Goal: Task Accomplishment & Management: Complete application form

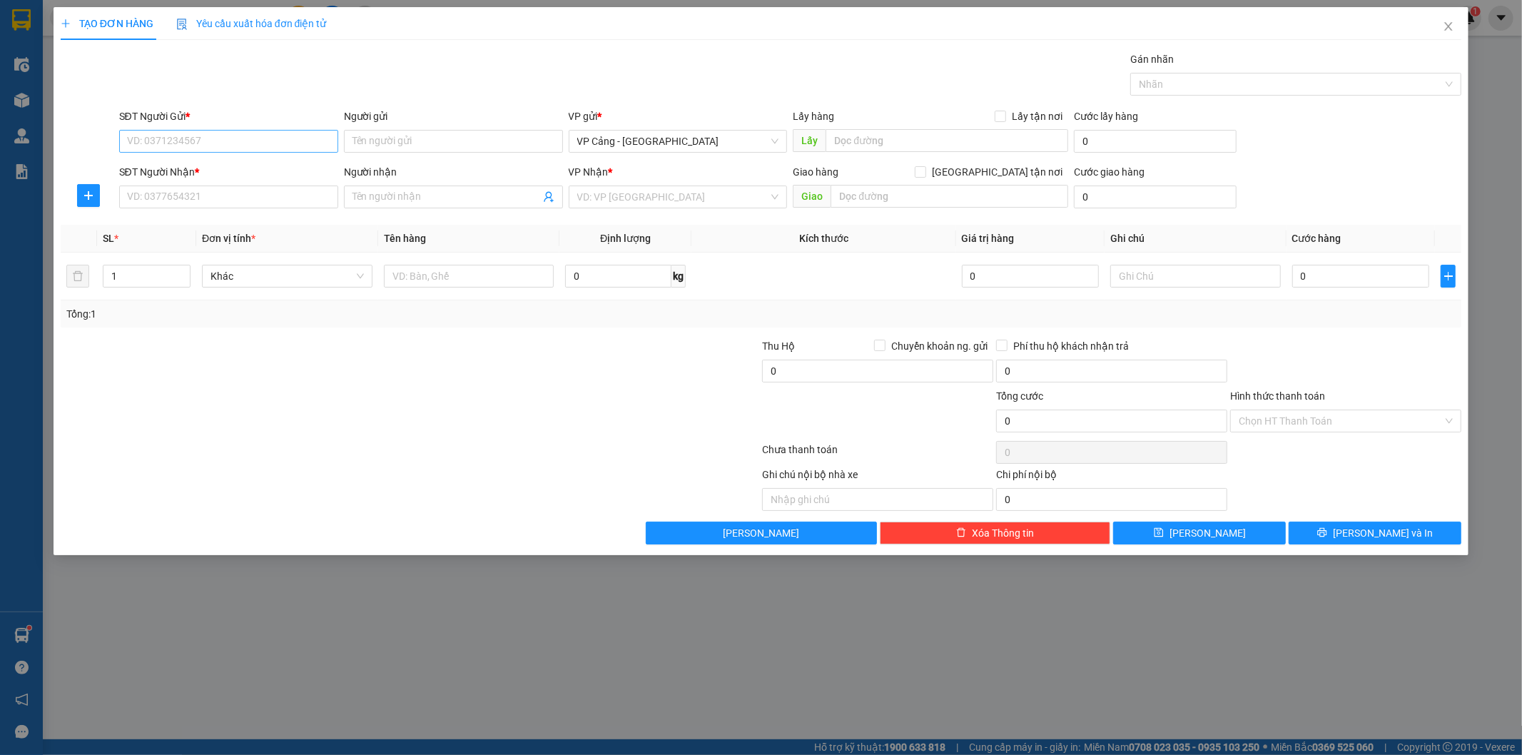
click at [230, 131] on input "SĐT Người Gửi *" at bounding box center [228, 141] width 219 height 23
type input "0335990128"
click at [244, 138] on input "0335990128" at bounding box center [228, 141] width 219 height 23
click at [265, 167] on div "0335990128 - Nam- Hồng Vận" at bounding box center [229, 170] width 202 height 16
type input "[PERSON_NAME]"
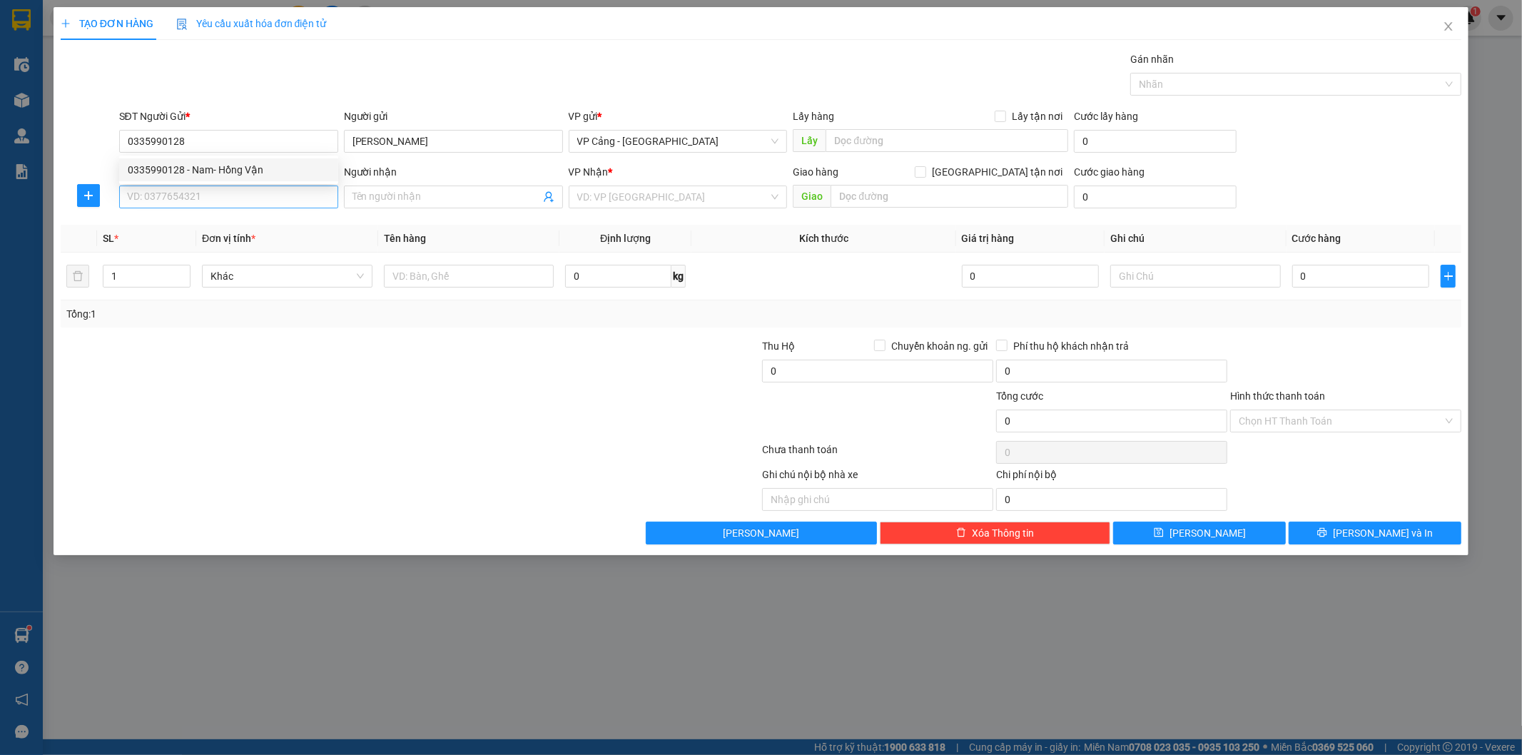
type input "0335990128"
click at [245, 201] on input "SĐT Người Nhận *" at bounding box center [228, 197] width 219 height 23
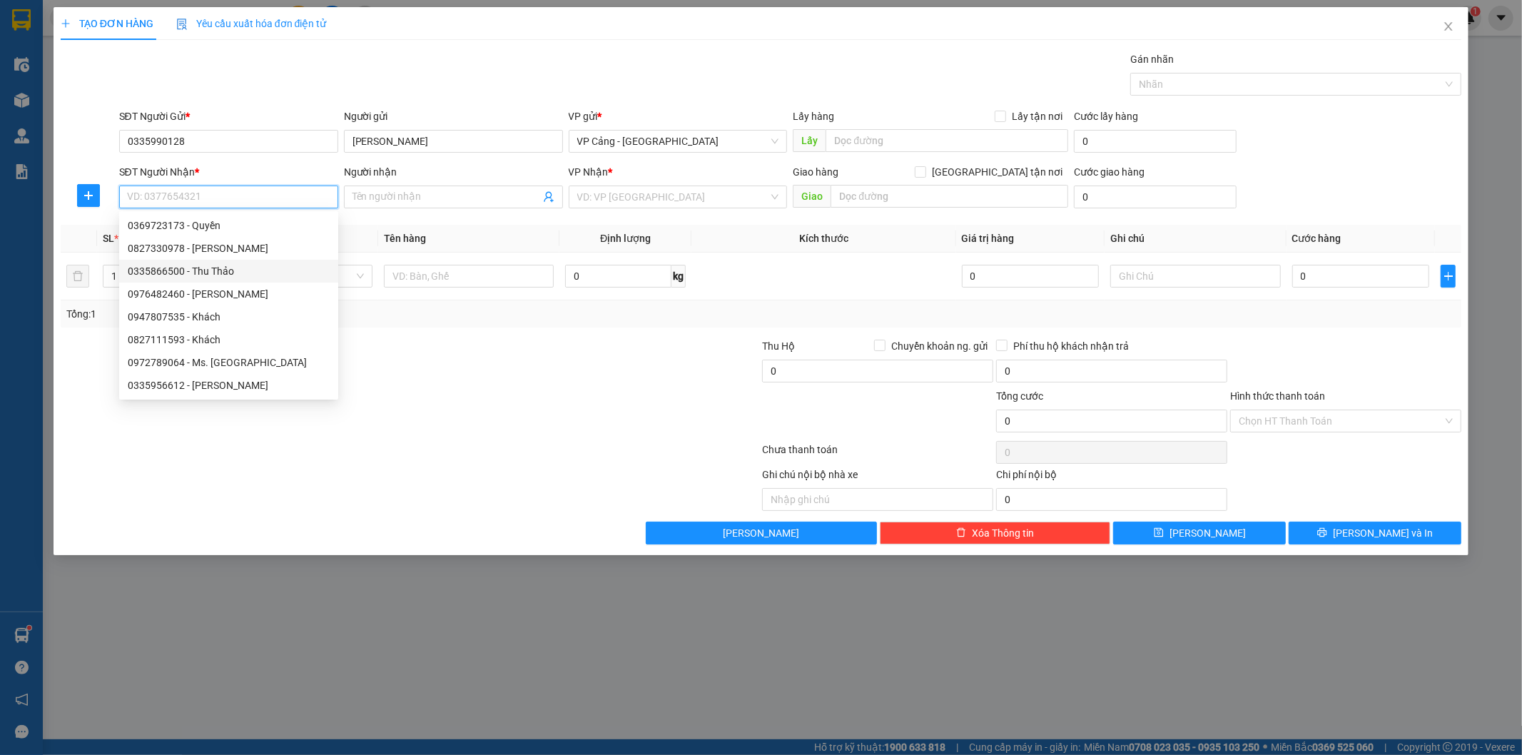
click at [230, 277] on div "0335866500 - Thu Thảo" at bounding box center [229, 271] width 202 height 16
type input "0335866500"
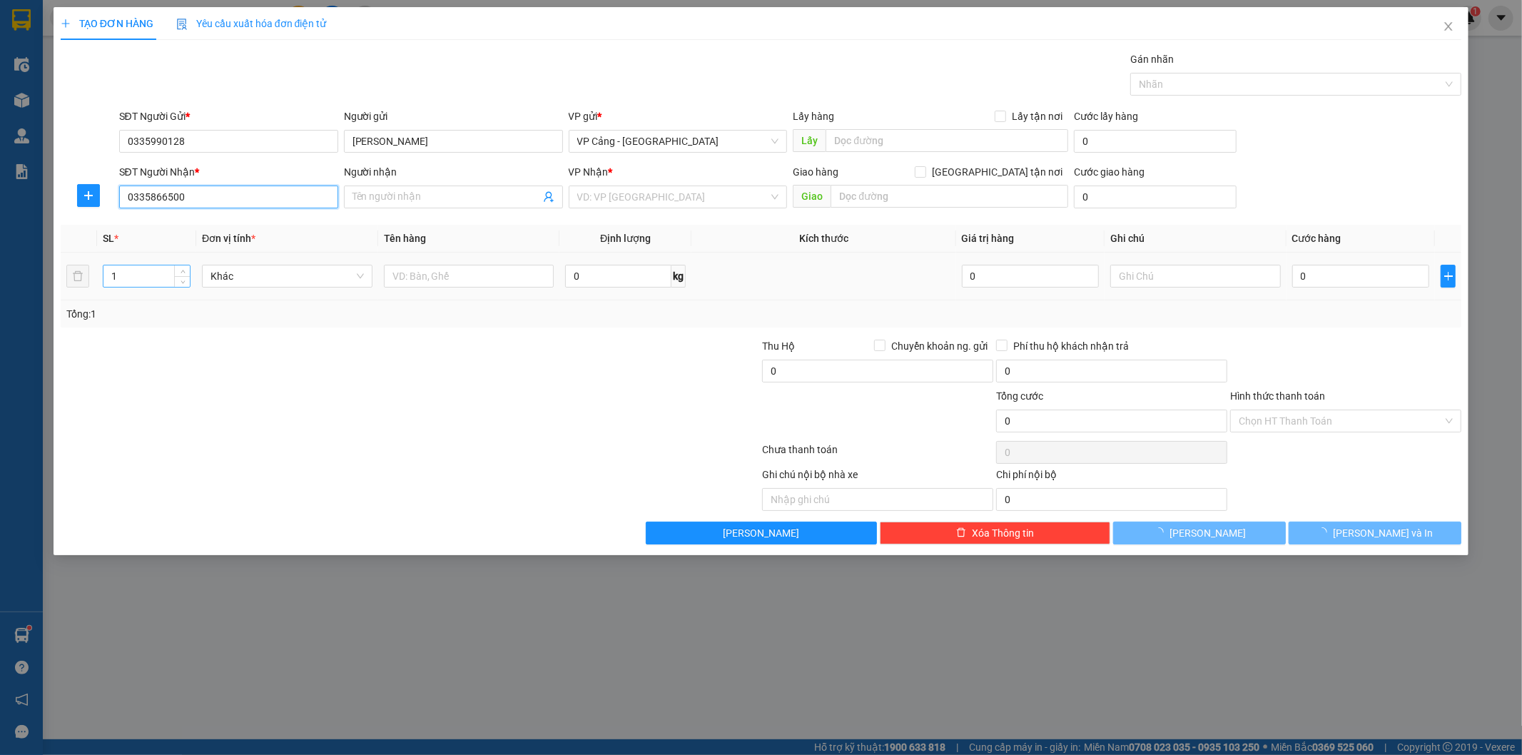
type input "Thu Thảo"
checkbox input "true"
type input "[STREET_ADDRESS]"
type input "350.000"
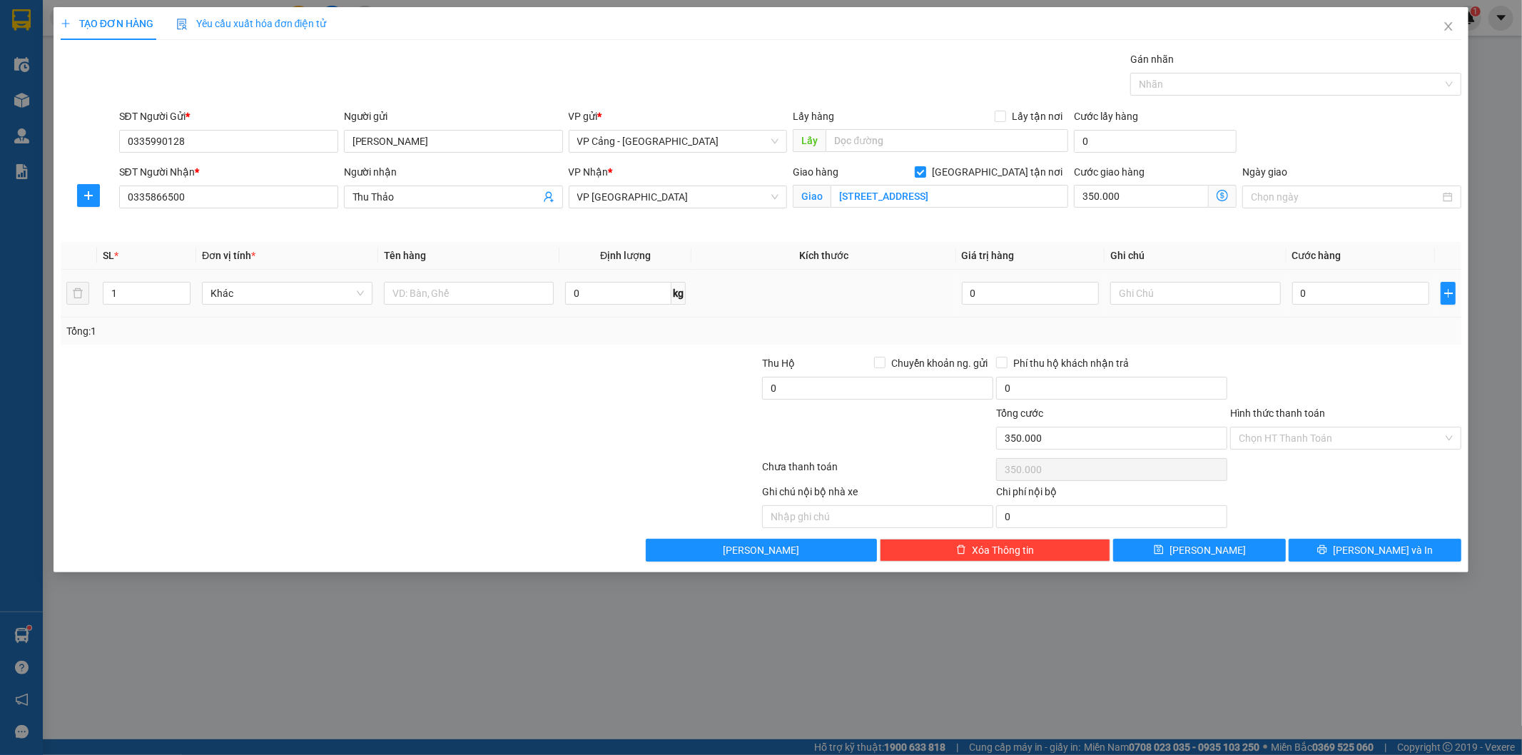
click at [138, 280] on div "1" at bounding box center [147, 293] width 88 height 29
click at [137, 295] on input "1" at bounding box center [146, 293] width 86 height 21
type input "185"
click at [482, 302] on input "text" at bounding box center [469, 293] width 171 height 23
type input "185 kiện"
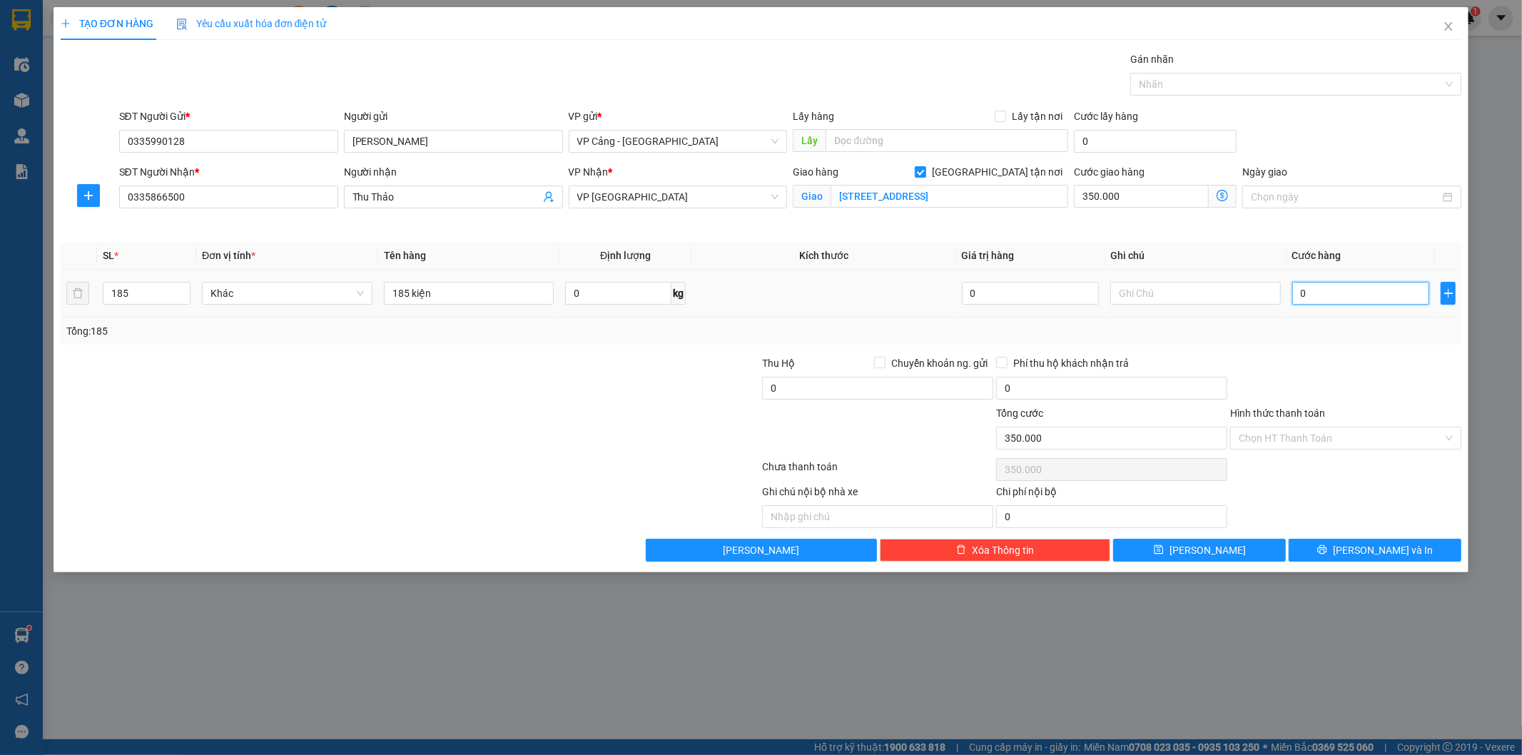
click at [1316, 293] on input "0" at bounding box center [1360, 293] width 137 height 23
type input "1"
type input "350.001"
type input "1.000"
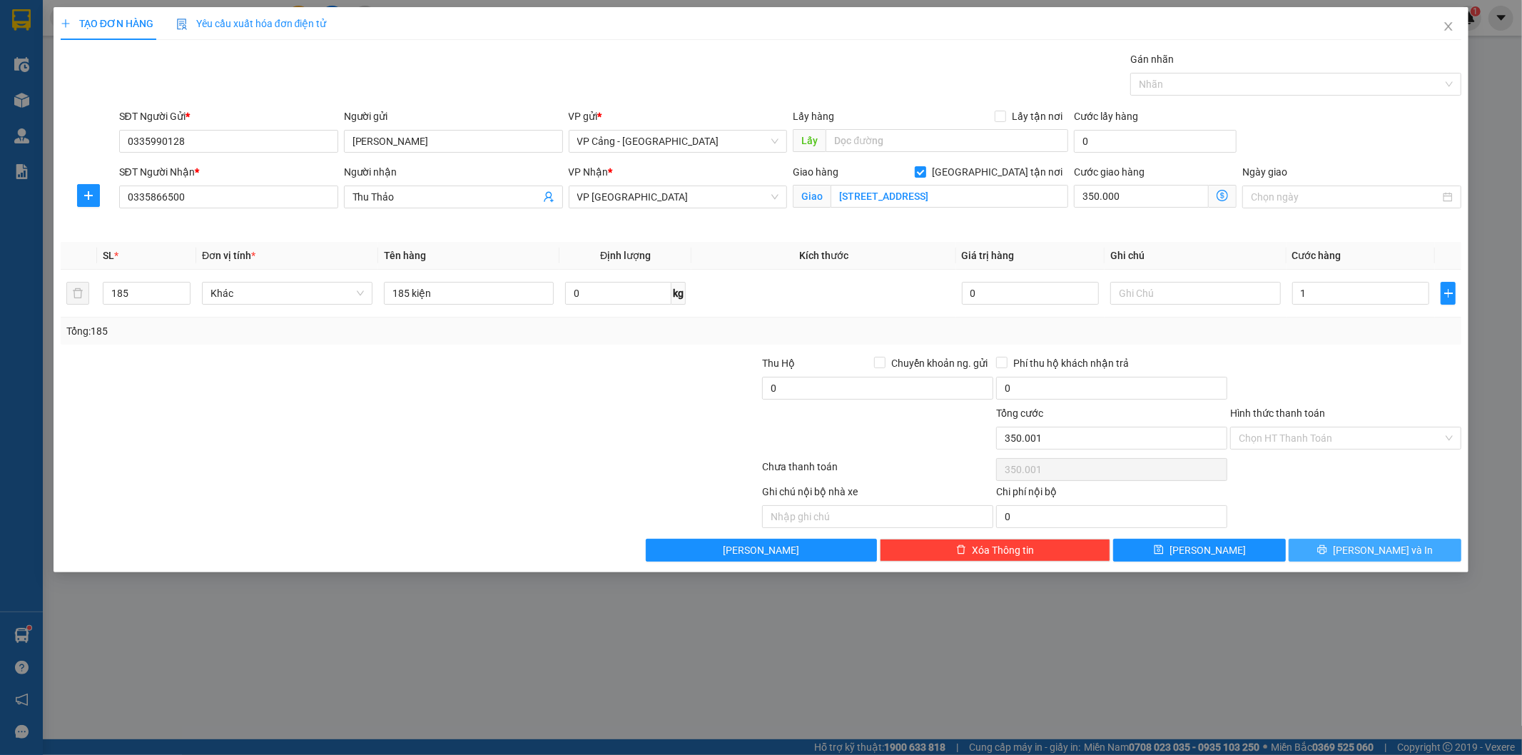
type input "351.000"
click at [1320, 545] on button "[PERSON_NAME] và In" at bounding box center [1375, 550] width 173 height 23
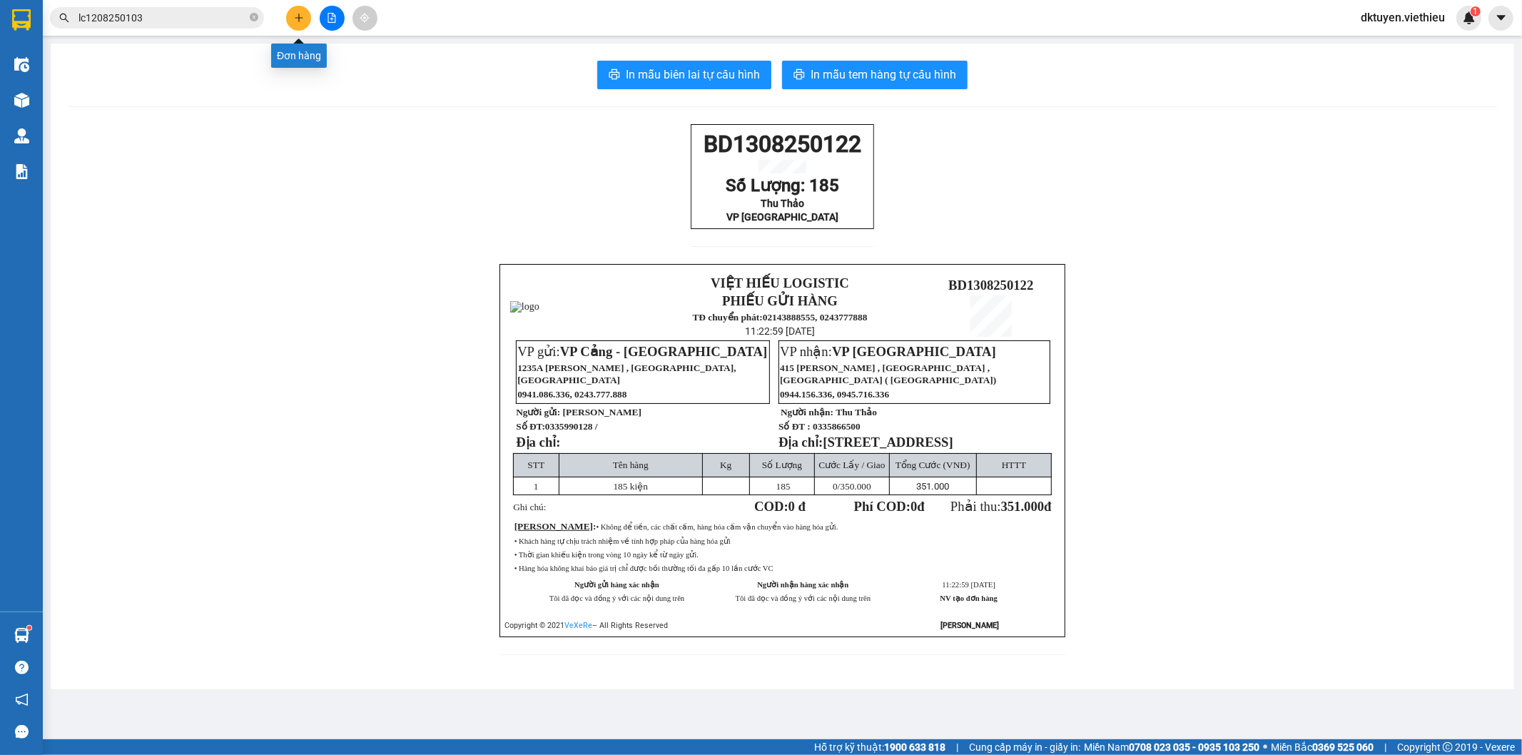
click at [307, 17] on button at bounding box center [298, 18] width 25 height 25
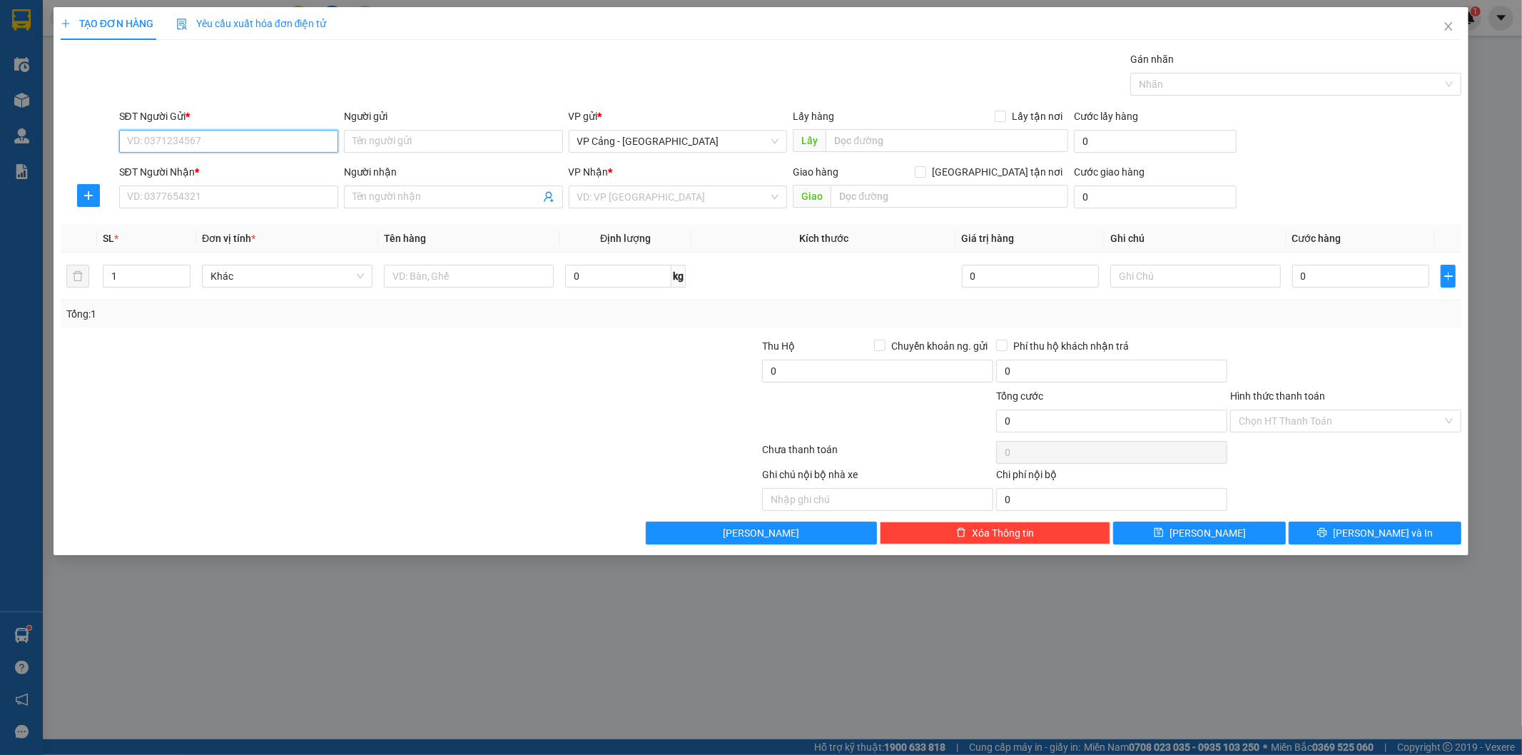
click at [263, 141] on input "SĐT Người Gửi *" at bounding box center [228, 141] width 219 height 23
type input "0335990128"
click at [225, 169] on div "0335990128 - Nam- Hồng Vận" at bounding box center [229, 170] width 202 height 16
type input "[PERSON_NAME]"
type input "0335990128"
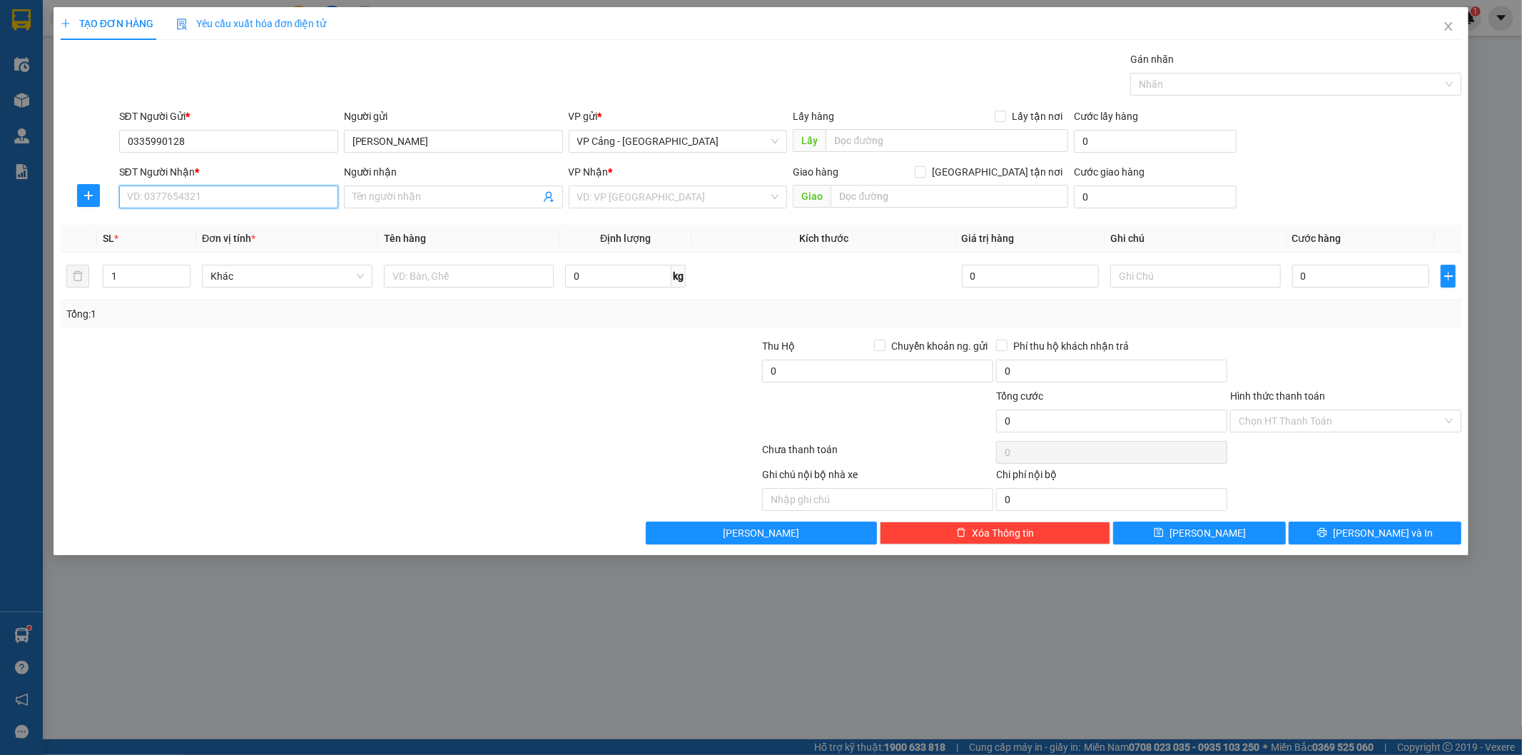
click at [191, 198] on input "SĐT Người Nhận *" at bounding box center [228, 197] width 219 height 23
type input "0976531893"
click at [188, 214] on div "0976531893 0976531893 - [PERSON_NAME]" at bounding box center [228, 225] width 219 height 29
click at [158, 282] on input "1" at bounding box center [146, 275] width 86 height 21
type input "3"
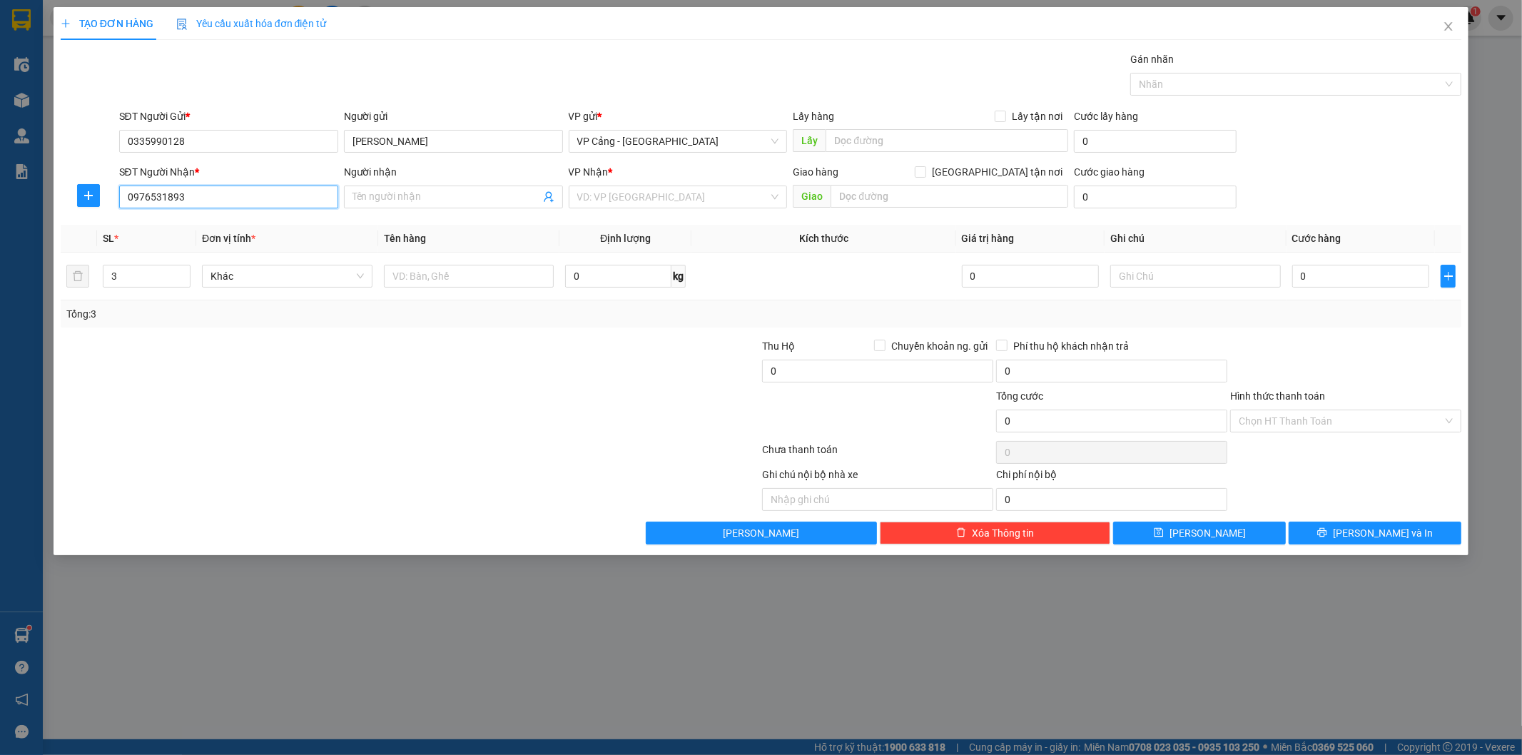
click at [243, 195] on input "0976531893" at bounding box center [228, 197] width 219 height 23
click at [244, 223] on div "0976531893 - [PERSON_NAME]" at bounding box center [229, 226] width 202 height 16
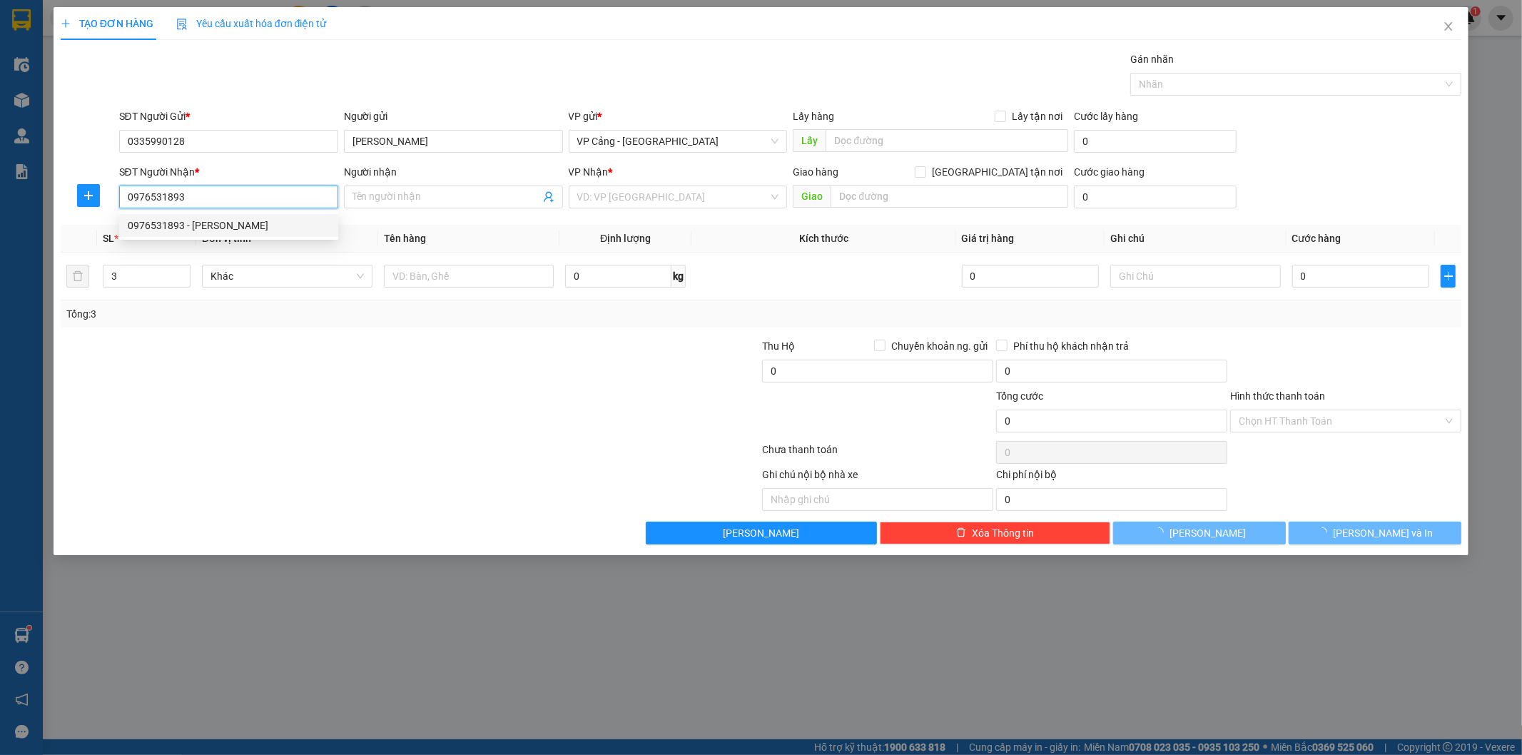
type input "[PERSON_NAME]"
checkbox input "true"
type input "[STREET_ADDRESS]"
type input "350.000"
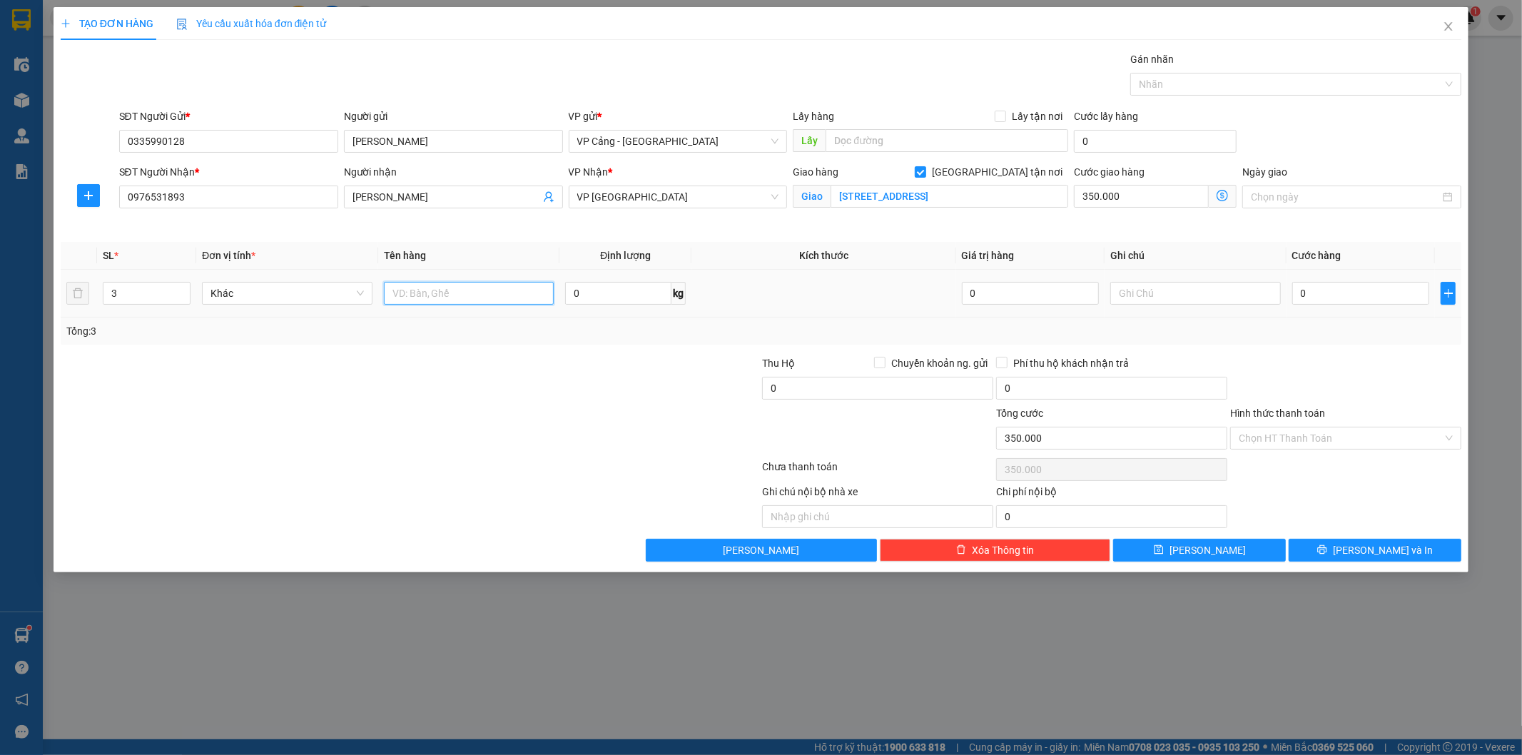
click at [448, 289] on input "text" at bounding box center [469, 293] width 171 height 23
type input "3 kiện"
click at [1314, 288] on input "0" at bounding box center [1360, 293] width 137 height 23
type input "1"
type input "350.001"
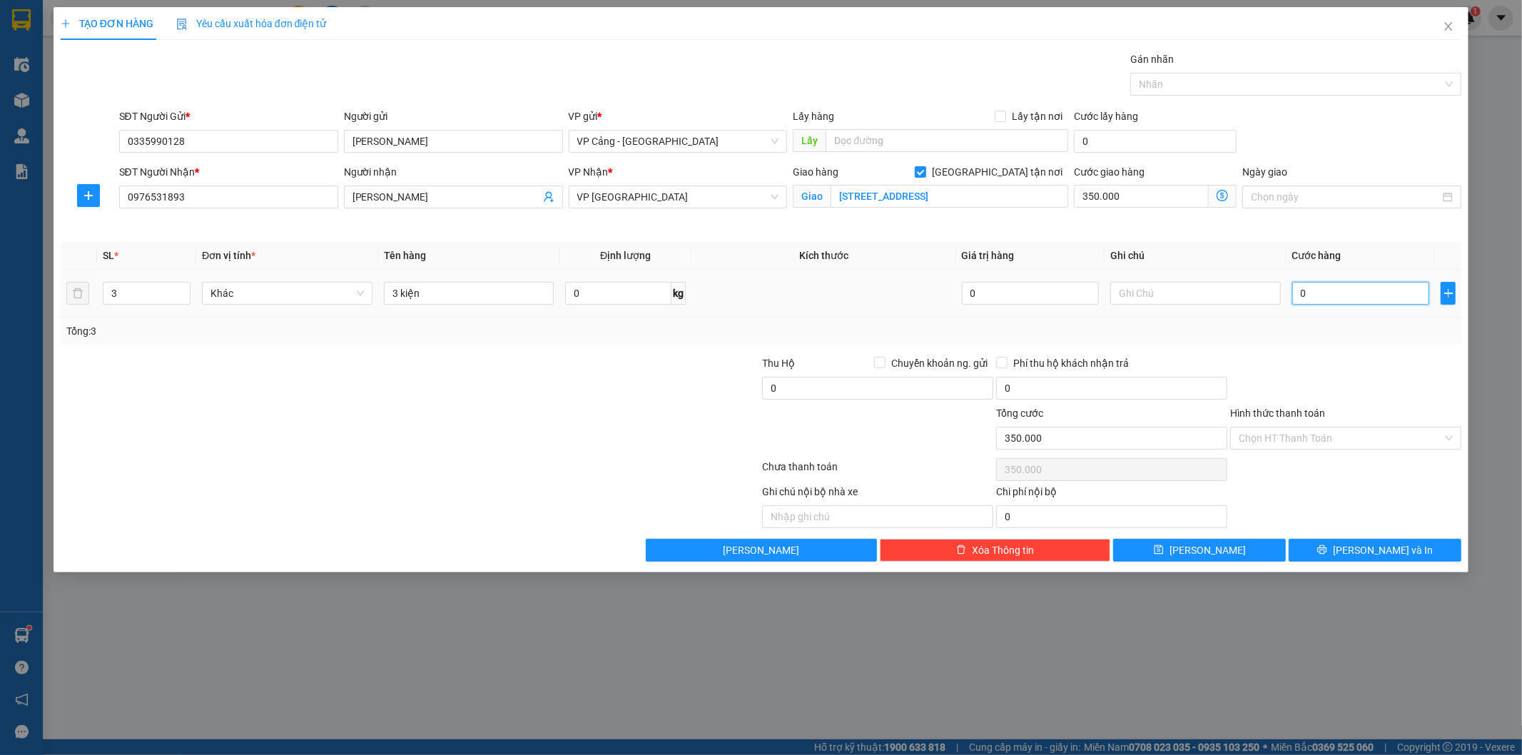
type input "350.001"
type input "1.000"
type input "351.000"
click at [1374, 548] on span "[PERSON_NAME] và In" at bounding box center [1383, 550] width 100 height 16
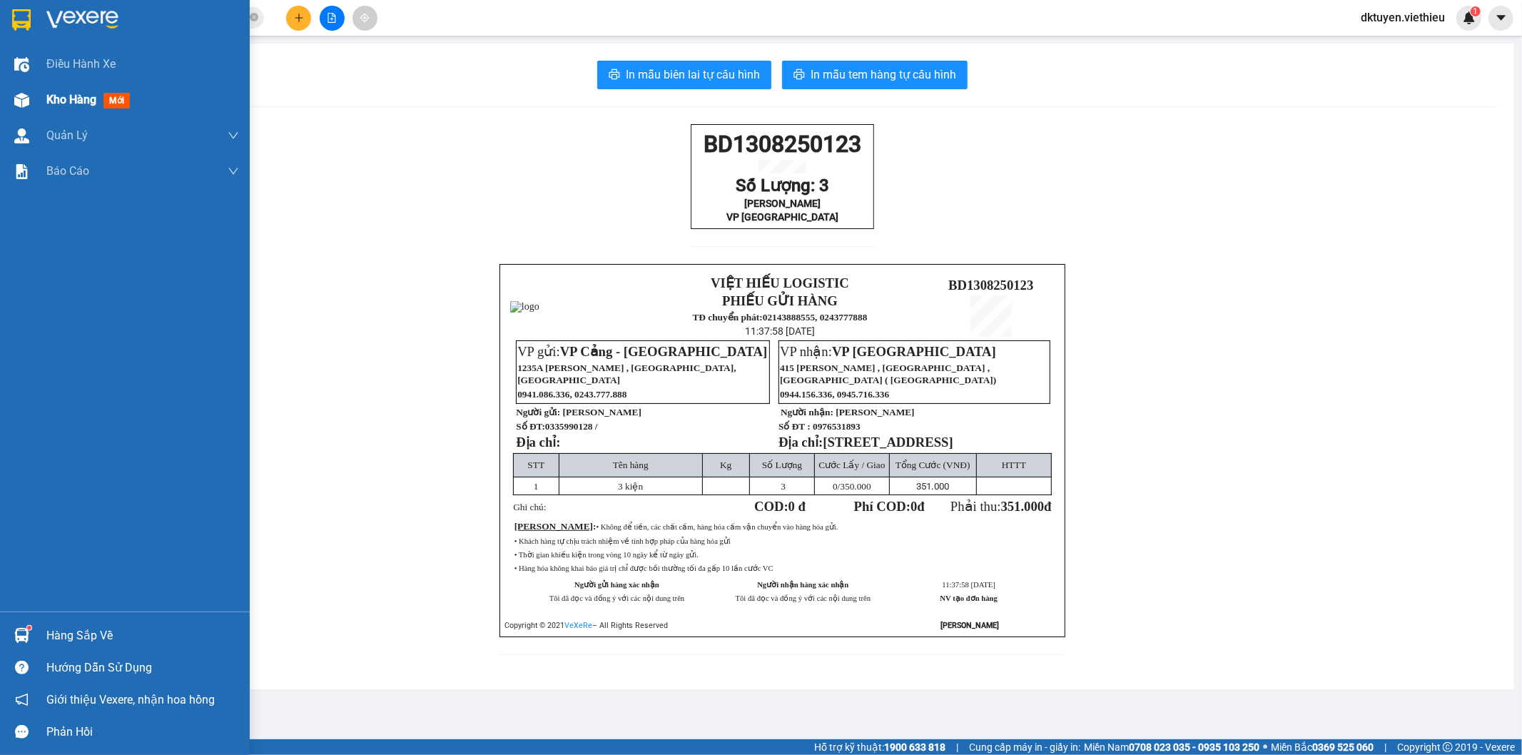
click at [66, 96] on span "Kho hàng" at bounding box center [71, 100] width 50 height 14
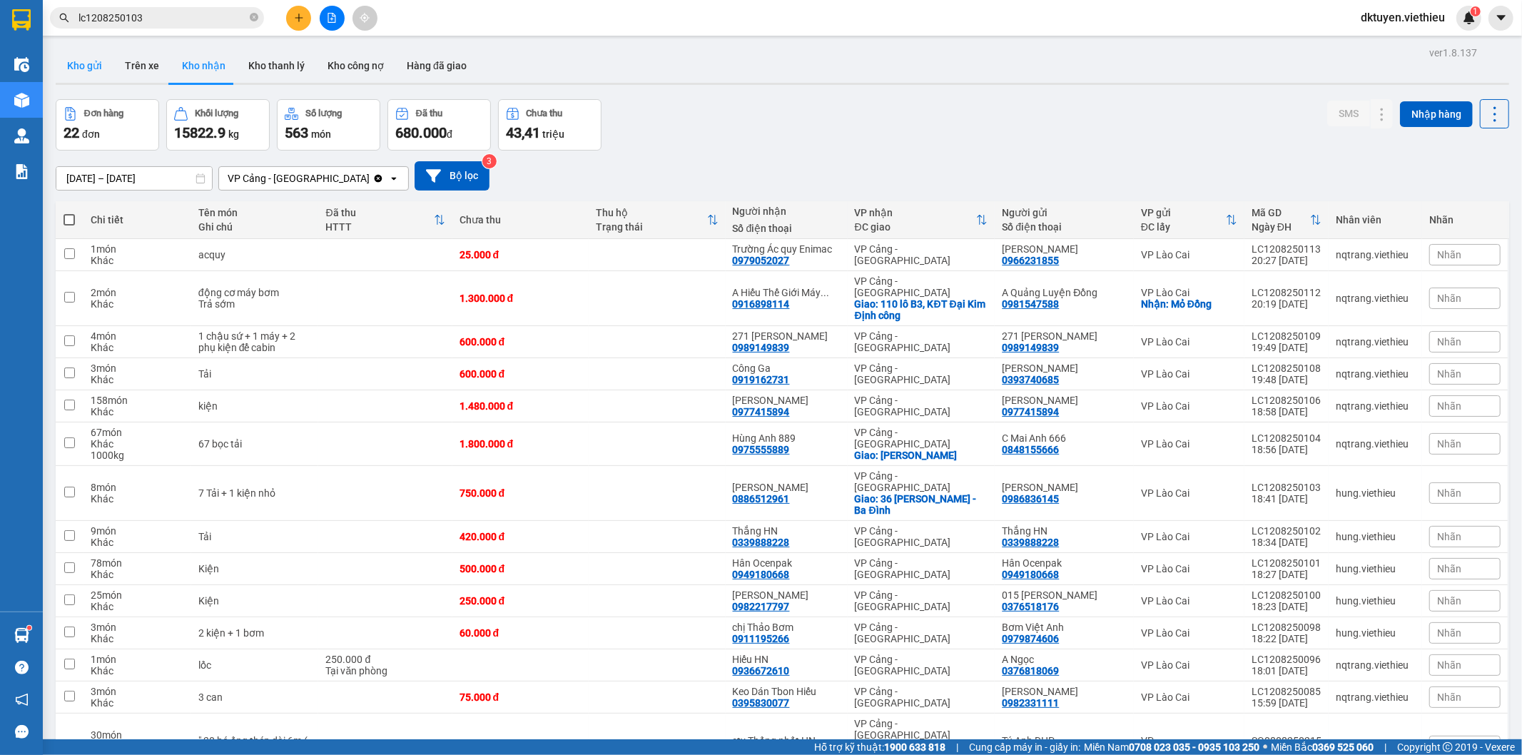
click at [82, 67] on button "Kho gửi" at bounding box center [85, 66] width 58 height 34
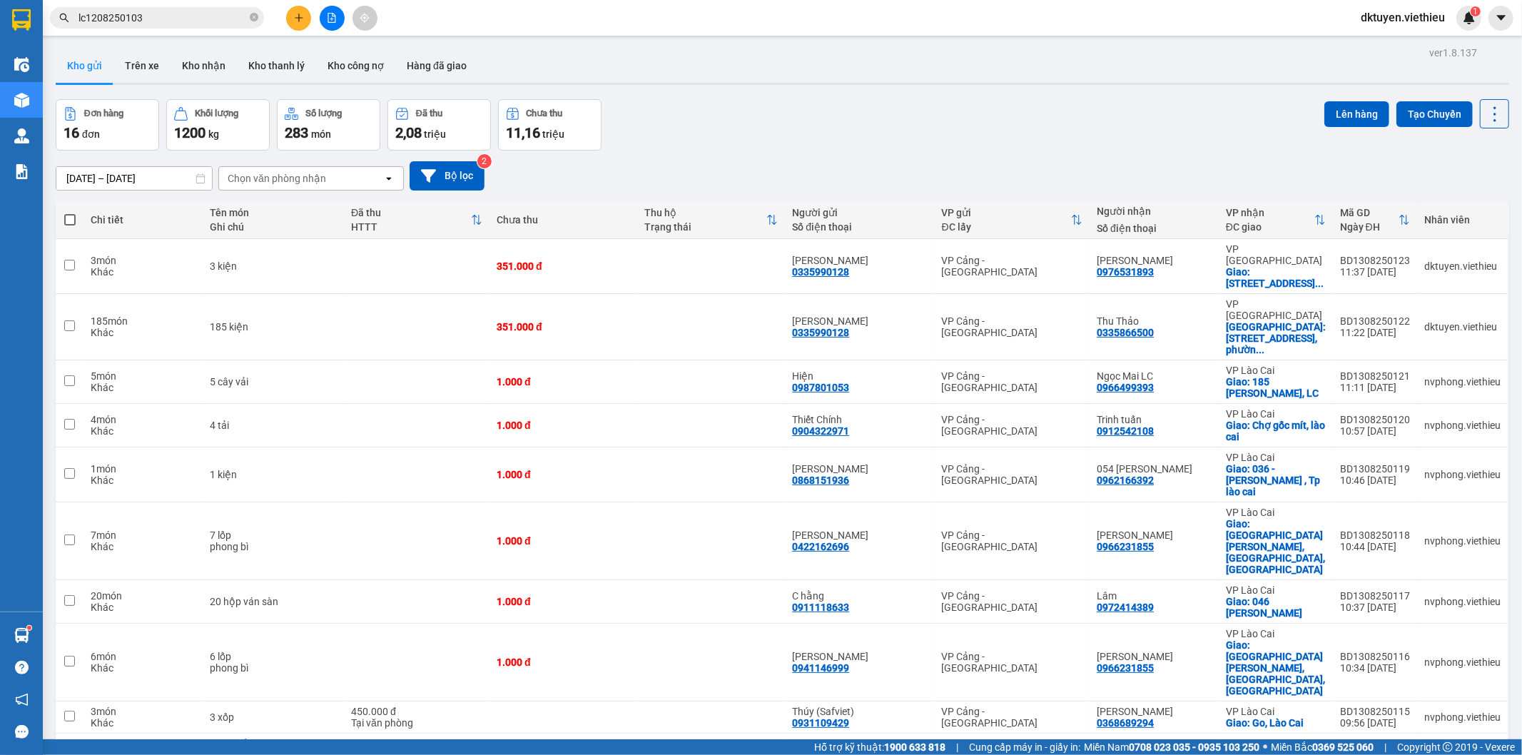
click at [263, 180] on div "Chọn văn phòng nhận" at bounding box center [277, 178] width 98 height 14
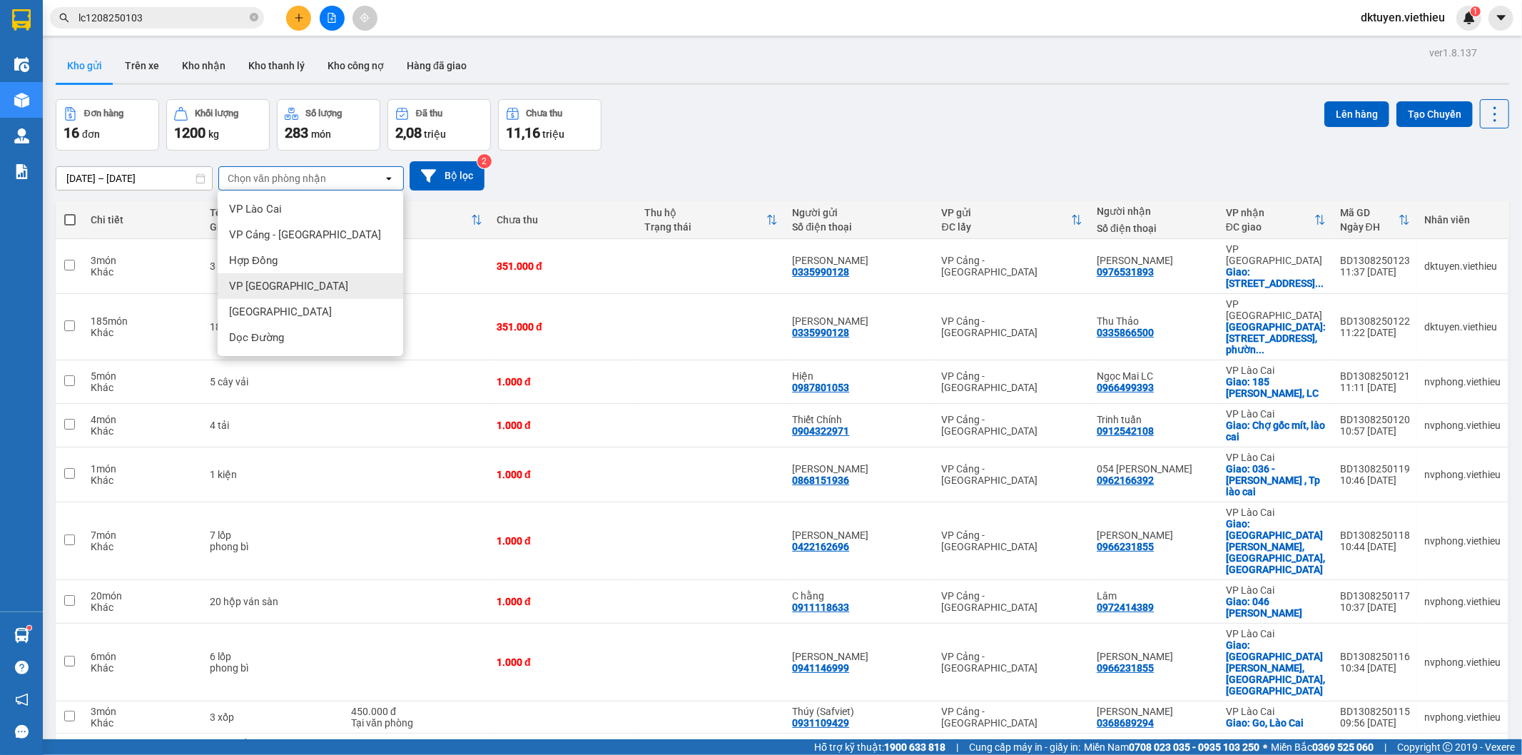
click at [267, 296] on div "VP [GEOGRAPHIC_DATA]" at bounding box center [311, 286] width 186 height 26
